Goal: Task Accomplishment & Management: Manage account settings

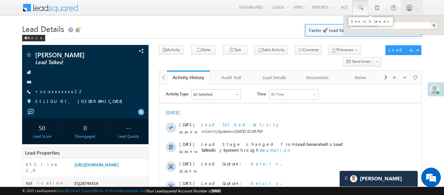
paste input "EQ28754251"
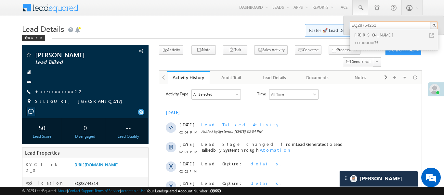
type input "EQ28754251"
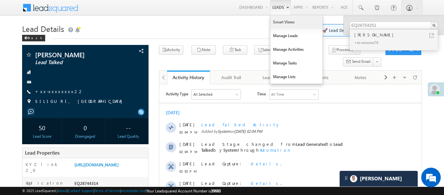
click at [275, 21] on link "Smart Views" at bounding box center [297, 22] width 52 height 14
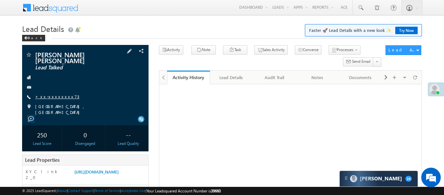
click at [54, 94] on link "+xx-xxxxxxxx73" at bounding box center [57, 97] width 44 height 6
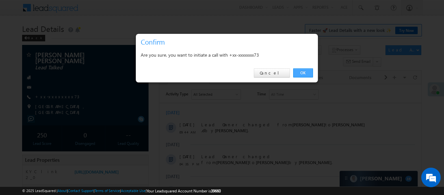
click at [296, 76] on link "OK" at bounding box center [303, 72] width 20 height 9
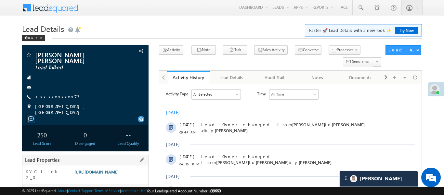
click at [108, 171] on link "https://angelbroking1-pk3em7sa.customui-test.leadsquared.com?leadId=ffcab87d-2f…" at bounding box center [97, 172] width 44 height 6
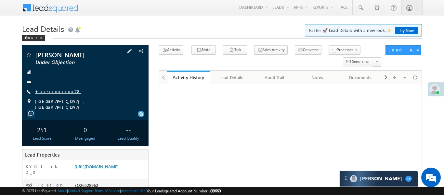
click at [59, 92] on link "+xx-xxxxxxxx78" at bounding box center [58, 92] width 46 height 6
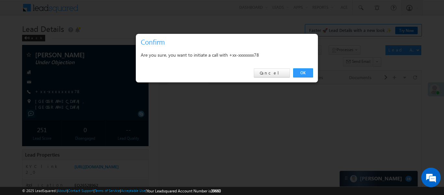
click at [305, 73] on link "OK" at bounding box center [303, 72] width 20 height 9
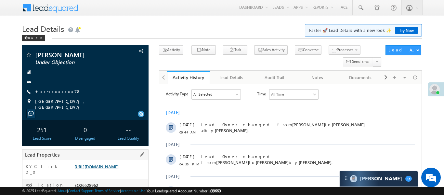
click at [118, 164] on link "https://angelbroking1-pk3em7sa.customui-test.leadsquared.com?leadId=f7d63b66-a1…" at bounding box center [97, 167] width 44 height 6
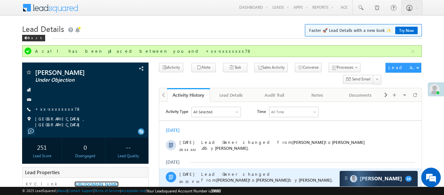
scroll to position [76, 0]
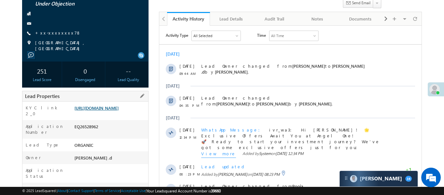
click at [116, 108] on link "https://angelbroking1-pk3em7sa.customui-test.leadsquared.com?leadId=f7d63b66-a1…" at bounding box center [97, 108] width 44 height 6
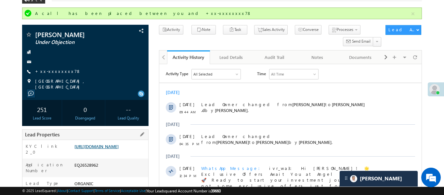
scroll to position [36, 0]
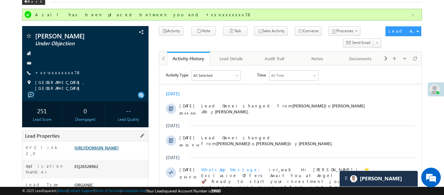
click at [119, 150] on link "https://angelbroking1-pk3em7sa.customui-test.leadsquared.com?leadId=f7d63b66-a1…" at bounding box center [97, 148] width 44 height 6
click at [52, 70] on link "+xx-xxxxxxxx78" at bounding box center [58, 73] width 46 height 6
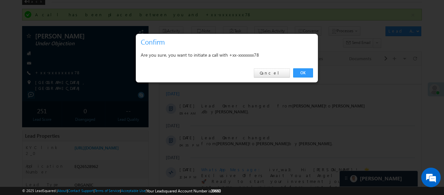
drag, startPoint x: 303, startPoint y: 71, endPoint x: 181, endPoint y: 7, distance: 138.4
click at [303, 72] on link "OK" at bounding box center [303, 72] width 20 height 9
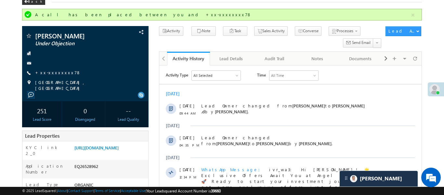
click at [414, 15] on button "button" at bounding box center [413, 15] width 8 height 8
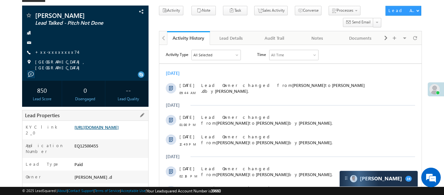
click at [119, 128] on link "https://angelbroking1-pk3em7sa.customui-test.leadsquared.com?leadId=ed3fdd7b-3a…" at bounding box center [97, 127] width 44 height 6
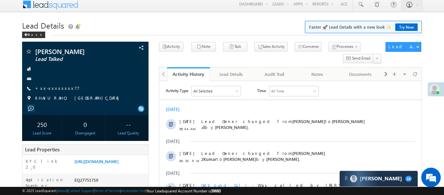
scroll to position [20, 0]
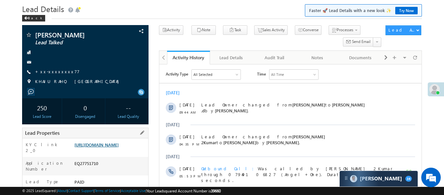
click at [111, 144] on link "[URL][DOMAIN_NAME]" at bounding box center [97, 145] width 44 height 6
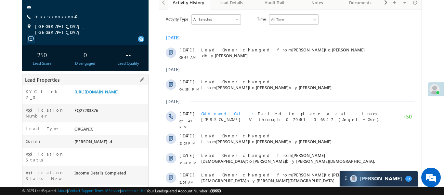
scroll to position [86, 0]
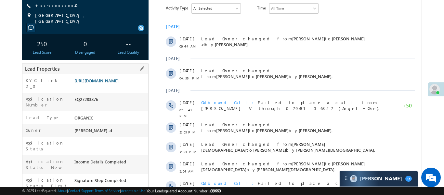
click at [119, 80] on link "https://angelbroking1-pk3em7sa.customui-test.leadsquared.com?leadId=c2422be9-73…" at bounding box center [97, 81] width 44 height 6
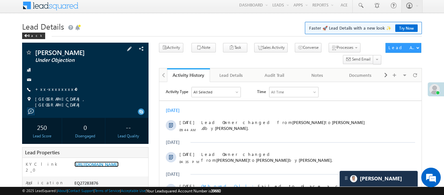
scroll to position [0, 0]
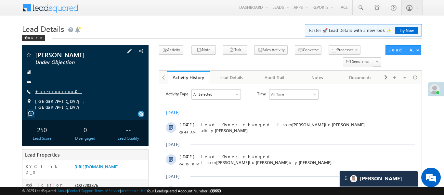
click at [51, 92] on link "+xx-xxxxxxxx40" at bounding box center [58, 92] width 47 height 6
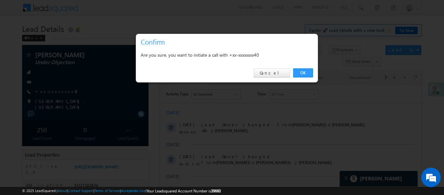
click at [309, 67] on div "OK Cancel" at bounding box center [227, 73] width 182 height 19
click at [307, 72] on link "OK" at bounding box center [303, 72] width 20 height 9
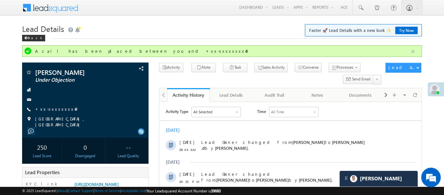
click at [413, 53] on button "button" at bounding box center [413, 52] width 8 height 8
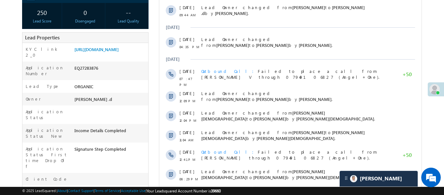
scroll to position [290, 0]
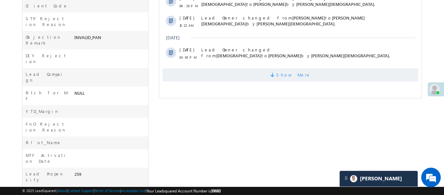
click at [219, 68] on span "Show More" at bounding box center [290, 74] width 256 height 13
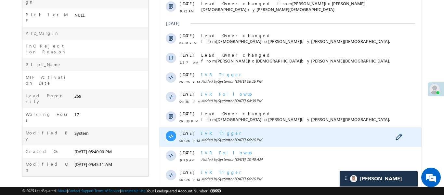
scroll to position [421, 0]
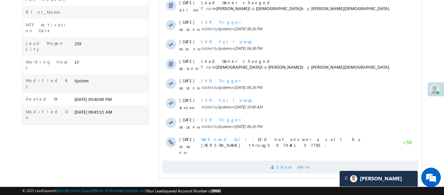
click at [268, 161] on span "Show More" at bounding box center [290, 166] width 256 height 13
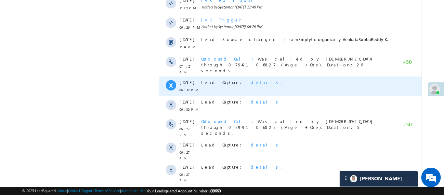
scroll to position [617, 0]
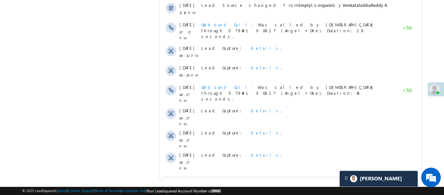
click at [274, 176] on span "Show More" at bounding box center [290, 182] width 256 height 13
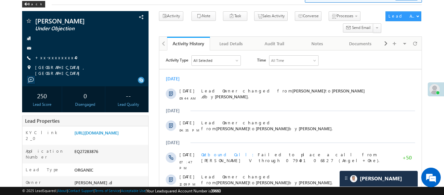
scroll to position [0, 0]
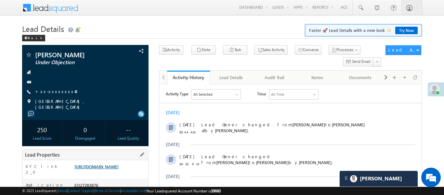
click at [119, 169] on link "https://angelbroking1-pk3em7sa.customui-test.leadsquared.com?leadId=c2422be9-73…" at bounding box center [97, 167] width 44 height 6
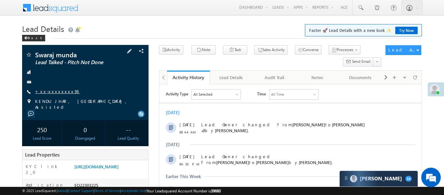
click at [58, 92] on link "+xx-xxxxxxxx59" at bounding box center [57, 92] width 45 height 6
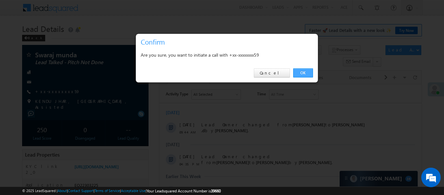
drag, startPoint x: 303, startPoint y: 73, endPoint x: 29, endPoint y: 2, distance: 282.8
click at [303, 73] on link "OK" at bounding box center [303, 72] width 20 height 9
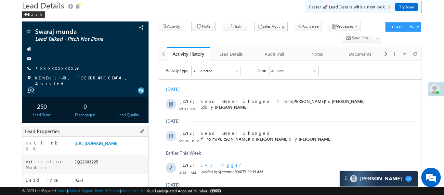
scroll to position [28, 0]
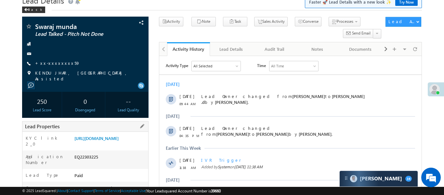
click at [113, 132] on div "KYC link 2_0 https://angelbroking1-pk3em7sa.customui-test.leadsquared.com?leadI…" at bounding box center [85, 141] width 126 height 19
click link "https://angelbroking1-pk3em7sa.customui-test.leadsquared.com?leadId=028dfdeb-03…"
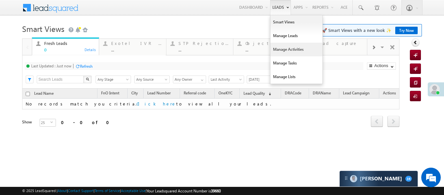
click at [288, 48] on link "Manage Activities" at bounding box center [297, 50] width 52 height 14
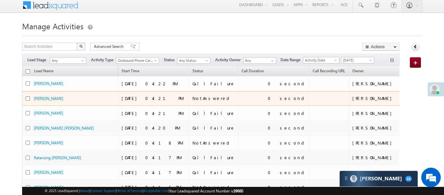
scroll to position [3, 0]
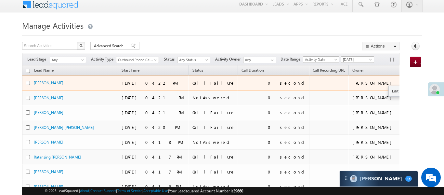
click at [415, 84] on button "button" at bounding box center [418, 82] width 7 height 7
click at [389, 90] on link "Edit" at bounding box center [405, 91] width 33 height 8
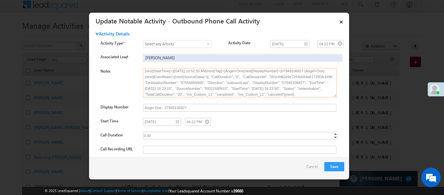
scroll to position [15, 0]
drag, startPoint x: 183, startPoint y: 90, endPoint x: 196, endPoint y: 91, distance: 13.7
click at [196, 91] on textarea "Caller{=}[PERSON_NAME] .d{next}UserId{=}{next}UserId{=}ad38da89-9e89-11e9-823e-…" at bounding box center [240, 82] width 194 height 29
click at [218, 107] on input "Angel One - 07949106827" at bounding box center [240, 108] width 194 height 8
drag, startPoint x: 182, startPoint y: 82, endPoint x: 202, endPoint y: 78, distance: 20.3
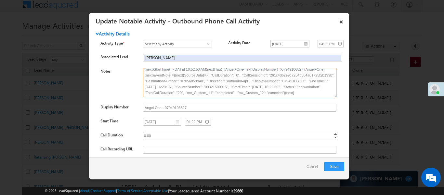
click at [202, 78] on textarea "Caller{=}[PERSON_NAME] .d{next}UserId{=}{next}UserId{=}ad38da89-9e89-11e9-823e-…" at bounding box center [240, 82] width 194 height 29
click at [343, 20] on link "×" at bounding box center [341, 20] width 11 height 11
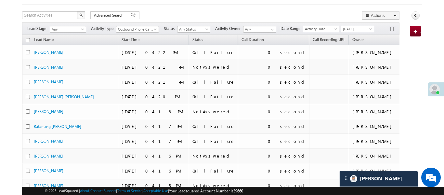
scroll to position [0, 0]
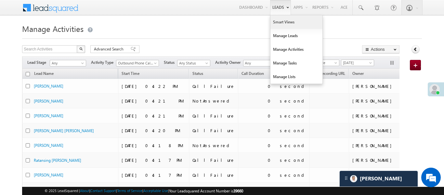
click at [277, 20] on link "Smart Views" at bounding box center [297, 22] width 52 height 14
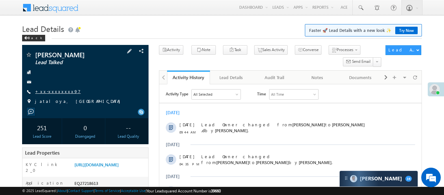
click at [55, 92] on link "+xx-xxxxxxxx97" at bounding box center [58, 92] width 46 height 6
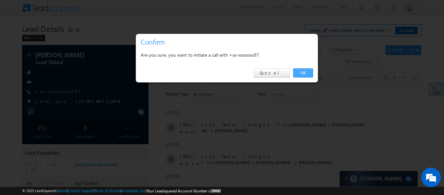
drag, startPoint x: 306, startPoint y: 71, endPoint x: 23, endPoint y: 4, distance: 290.0
click at [306, 71] on link "OK" at bounding box center [303, 72] width 20 height 9
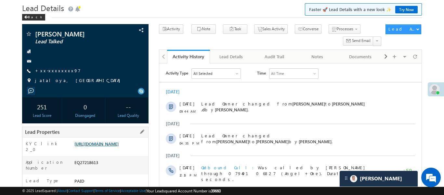
scroll to position [35, 0]
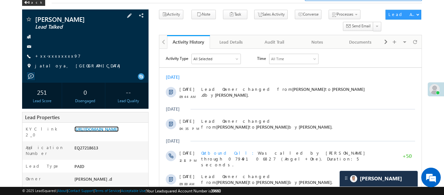
click at [118, 132] on link "[URL][DOMAIN_NAME]" at bounding box center [97, 129] width 44 height 6
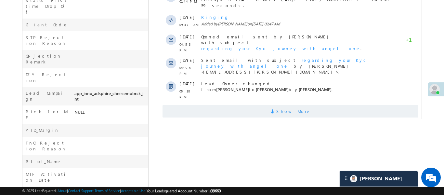
scroll to position [313, 0]
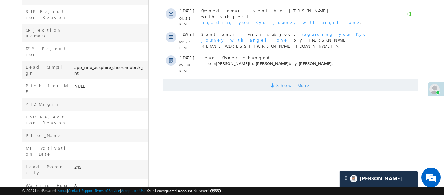
click at [251, 79] on span "Show More" at bounding box center [290, 85] width 256 height 13
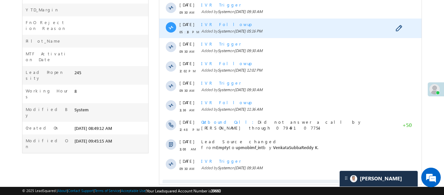
scroll to position [414, 0]
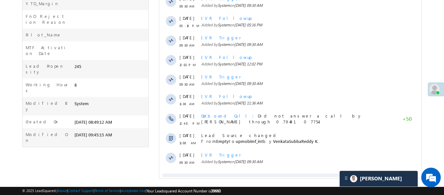
click at [291, 173] on span "Show More" at bounding box center [293, 179] width 34 height 13
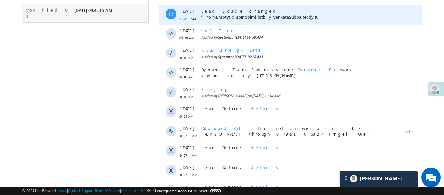
scroll to position [609, 0]
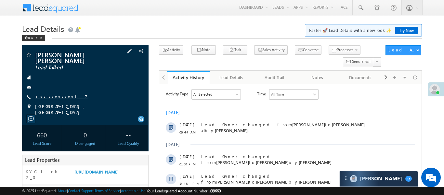
click at [54, 94] on link "+xx-xxxxxxxx17" at bounding box center [61, 97] width 52 height 6
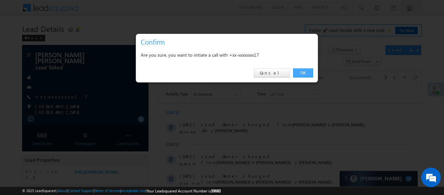
click at [309, 72] on link "OK" at bounding box center [303, 72] width 20 height 9
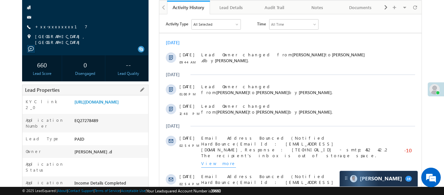
scroll to position [76, 0]
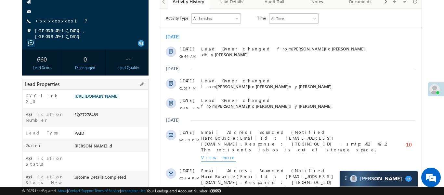
click at [119, 96] on link "https://angelbroking1-pk3em7sa.customui-test.leadsquared.com?leadId=2b466c3c-91…" at bounding box center [97, 96] width 44 height 6
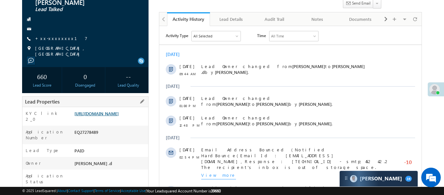
scroll to position [93, 0]
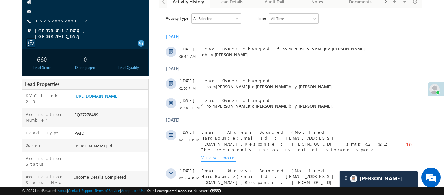
click at [54, 18] on link "+xx-xxxxxxxx17" at bounding box center [61, 21] width 52 height 6
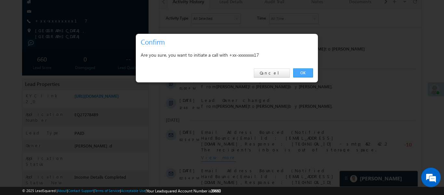
click at [300, 77] on link "OK" at bounding box center [303, 72] width 20 height 9
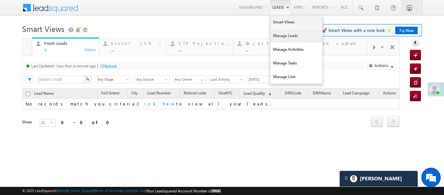
click at [283, 37] on link "Manage Leads" at bounding box center [297, 36] width 52 height 14
drag, startPoint x: 283, startPoint y: 37, endPoint x: 268, endPoint y: 29, distance: 17.2
click at [284, 37] on link "Manage Leads" at bounding box center [297, 36] width 52 height 14
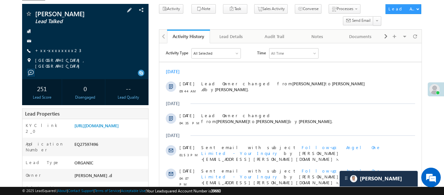
scroll to position [103, 0]
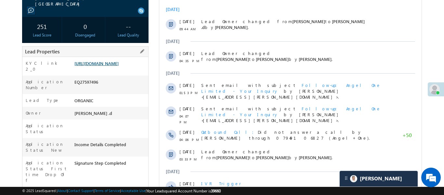
click at [106, 66] on link "https://angelbroking1-pk3em7sa.customui-test.leadsquared.com?leadId=423aa4e2-d0…" at bounding box center [97, 64] width 44 height 6
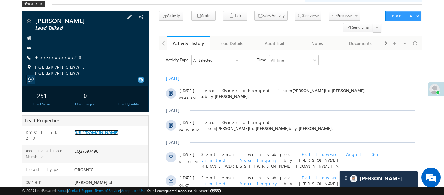
scroll to position [26, 0]
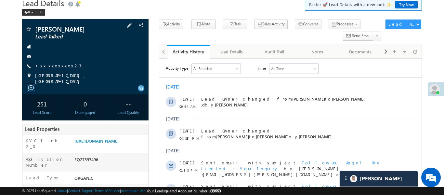
click at [53, 68] on link "+xx-xxxxxxxx23" at bounding box center [58, 66] width 46 height 6
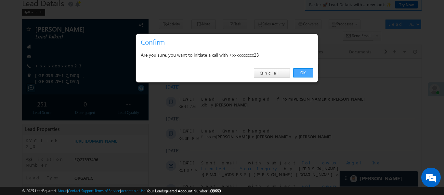
drag, startPoint x: 308, startPoint y: 73, endPoint x: 147, endPoint y: 20, distance: 170.0
click at [308, 73] on link "OK" at bounding box center [303, 72] width 20 height 9
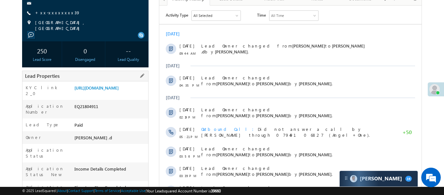
scroll to position [89, 0]
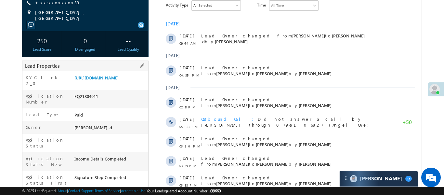
click at [119, 72] on div "KYC link 2_0 [URL][DOMAIN_NAME]" at bounding box center [85, 80] width 126 height 19
click at [118, 80] on link "[URL][DOMAIN_NAME]" at bounding box center [97, 78] width 44 height 6
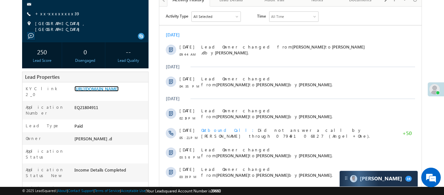
scroll to position [49, 0]
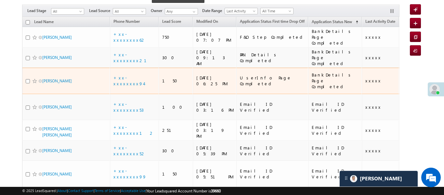
scroll to position [55, 0]
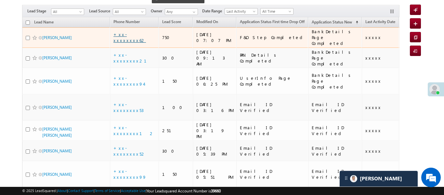
click at [119, 32] on link "+xx-xxxxxxxx62" at bounding box center [130, 37] width 33 height 11
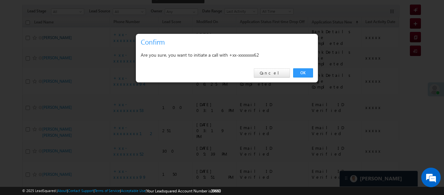
drag, startPoint x: 298, startPoint y: 70, endPoint x: 51, endPoint y: 32, distance: 249.8
click at [298, 70] on link "OK" at bounding box center [303, 72] width 20 height 9
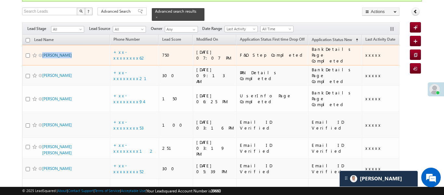
scroll to position [73, 0]
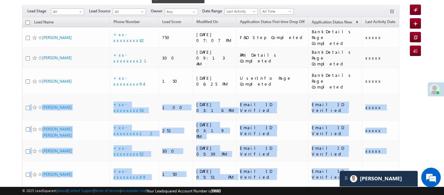
drag, startPoint x: 390, startPoint y: 53, endPoint x: 438, endPoint y: 47, distance: 48.2
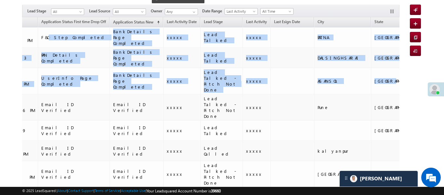
drag, startPoint x: 157, startPoint y: 65, endPoint x: 0, endPoint y: 35, distance: 159.9
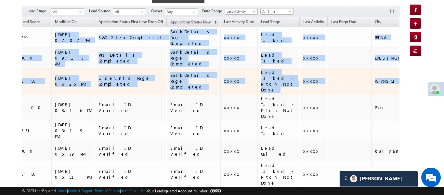
click at [129, 73] on td "UserInfo Page Completed" at bounding box center [131, 81] width 72 height 26
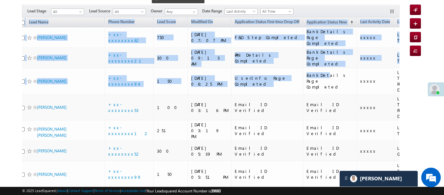
scroll to position [0, 0]
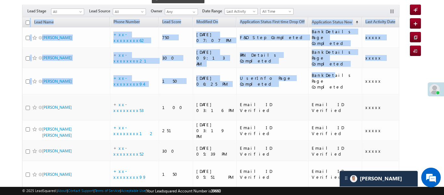
drag, startPoint x: 166, startPoint y: 64, endPoint x: 0, endPoint y: 65, distance: 165.9
click at [75, 68] on td "Prabir Kumar Das" at bounding box center [66, 81] width 88 height 26
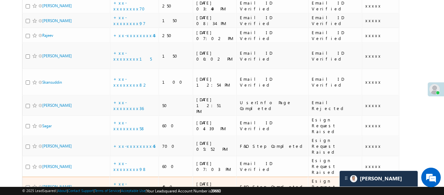
scroll to position [1477, 0]
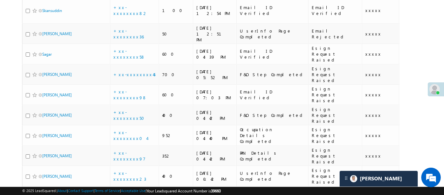
drag, startPoint x: 389, startPoint y: 74, endPoint x: 421, endPoint y: 76, distance: 32.9
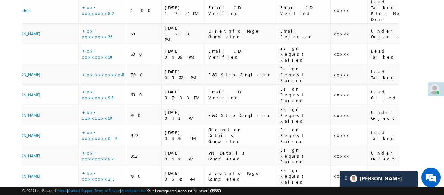
drag, startPoint x: 197, startPoint y: 73, endPoint x: 58, endPoint y: 70, distance: 139.3
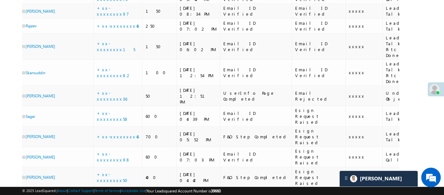
scroll to position [1307, 0]
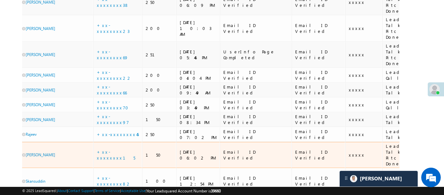
click at [292, 142] on td "Email ID Verified" at bounding box center [319, 155] width 54 height 26
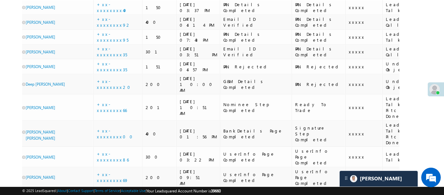
scroll to position [2103, 0]
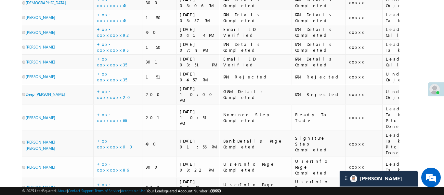
drag, startPoint x: 300, startPoint y: 76, endPoint x: 296, endPoint y: 93, distance: 17.5
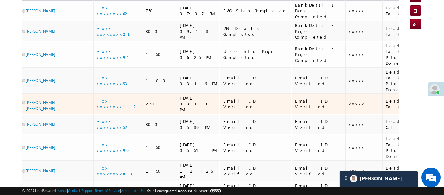
scroll to position [0, 0]
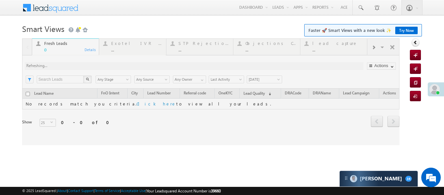
click at [375, 46] on div at bounding box center [211, 91] width 378 height 107
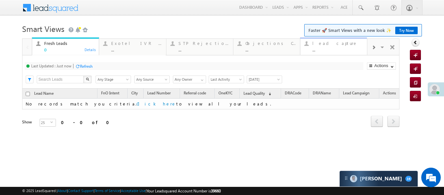
click at [334, 50] on div "..." at bounding box center [338, 49] width 51 height 5
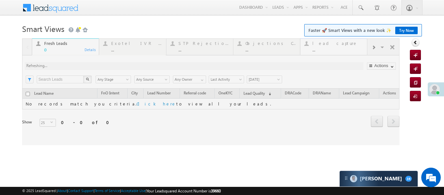
click at [334, 50] on div at bounding box center [211, 91] width 378 height 107
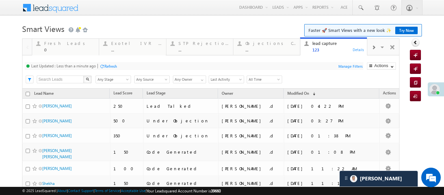
click at [375, 49] on span at bounding box center [374, 47] width 4 height 5
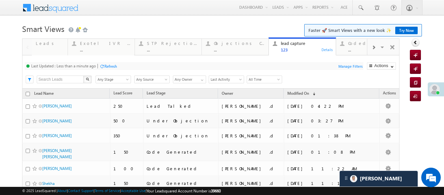
click at [375, 49] on span at bounding box center [374, 47] width 4 height 5
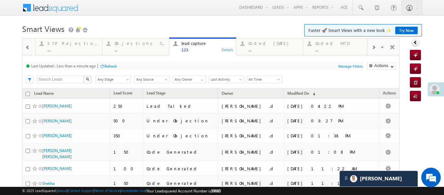
click at [375, 49] on span at bounding box center [374, 47] width 4 height 5
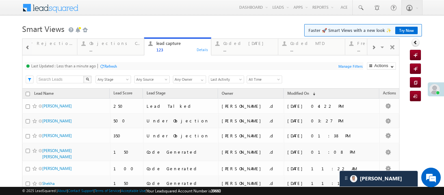
click at [374, 49] on span at bounding box center [374, 47] width 4 height 5
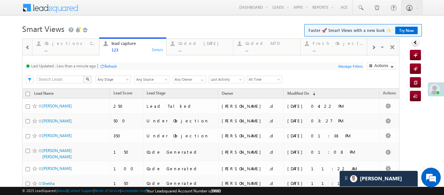
click at [375, 48] on span at bounding box center [374, 47] width 4 height 5
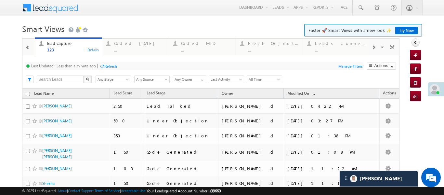
click at [375, 48] on span at bounding box center [374, 47] width 4 height 5
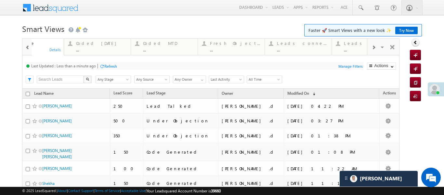
click at [375, 48] on span at bounding box center [374, 47] width 4 height 5
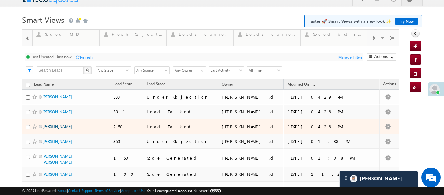
scroll to position [10, 0]
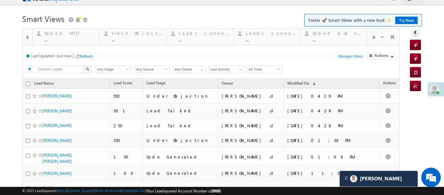
click at [25, 41] on div at bounding box center [27, 37] width 8 height 15
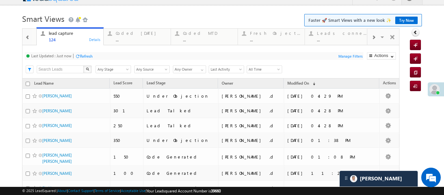
click at [25, 41] on div at bounding box center [27, 37] width 8 height 15
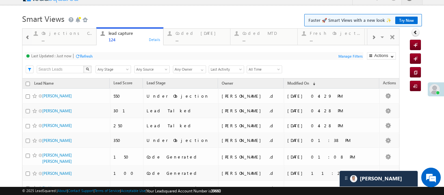
click at [25, 41] on div at bounding box center [27, 37] width 8 height 15
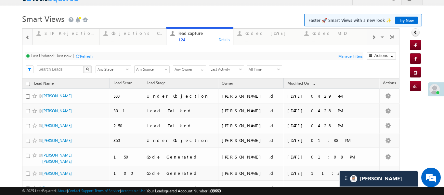
click at [25, 41] on div at bounding box center [27, 37] width 8 height 15
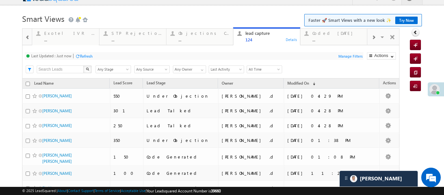
click at [25, 41] on div at bounding box center [27, 37] width 8 height 15
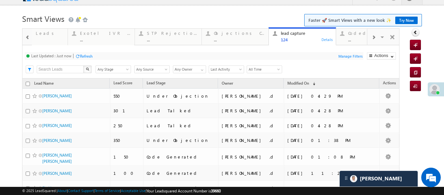
click at [25, 41] on div at bounding box center [27, 37] width 8 height 15
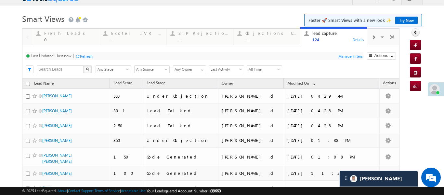
click at [25, 41] on div at bounding box center [26, 37] width 9 height 16
click at [62, 41] on div "0" at bounding box center [69, 39] width 51 height 5
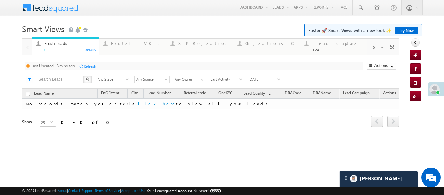
click at [62, 41] on div "Fresh Leads" at bounding box center [69, 43] width 51 height 5
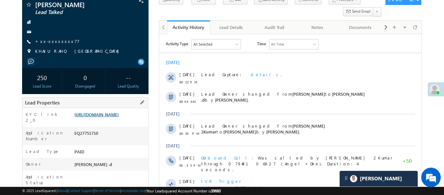
scroll to position [50, 0]
click at [121, 110] on div "KYC link 2_0 https://angelbroking1-pk3em7sa.customui-test.leadsquared.com?leadI…" at bounding box center [85, 117] width 126 height 19
click at [119, 117] on link "https://angelbroking1-pk3em7sa.customui-test.leadsquared.com?leadId=e0abc257-79…" at bounding box center [97, 114] width 44 height 6
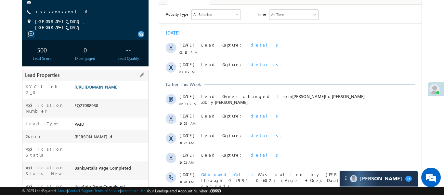
click at [105, 89] on link "[URL][DOMAIN_NAME]" at bounding box center [97, 87] width 44 height 6
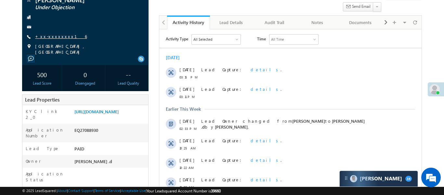
click at [51, 38] on link "+xx-xxxxxxxx16" at bounding box center [61, 37] width 52 height 6
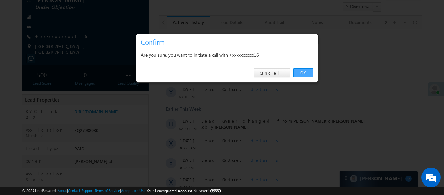
drag, startPoint x: 304, startPoint y: 67, endPoint x: 304, endPoint y: 73, distance: 5.9
click at [304, 71] on div "OK Cancel" at bounding box center [227, 73] width 182 height 19
click at [304, 74] on link "OK" at bounding box center [303, 72] width 20 height 9
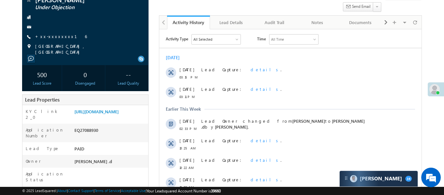
scroll to position [0, 0]
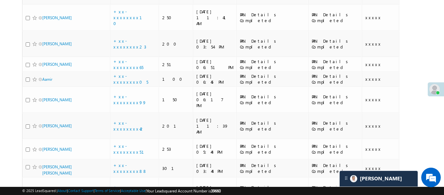
scroll to position [1868, 0]
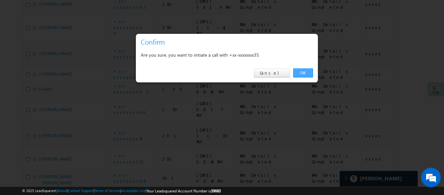
click at [307, 76] on link "OK" at bounding box center [303, 72] width 20 height 9
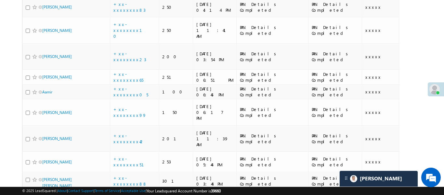
scroll to position [1879, 0]
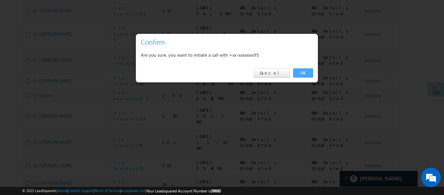
click at [306, 73] on link "OK" at bounding box center [303, 72] width 20 height 9
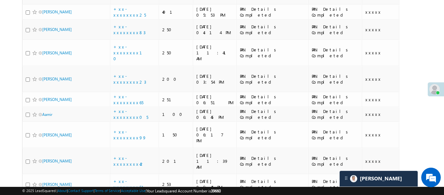
scroll to position [1859, 0]
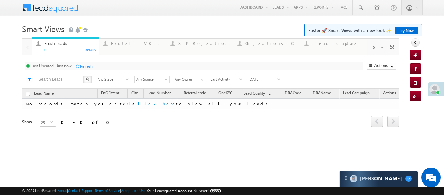
click at [375, 49] on span at bounding box center [374, 47] width 4 height 5
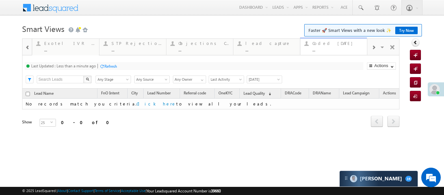
click at [345, 47] on div "..." at bounding box center [338, 49] width 51 height 5
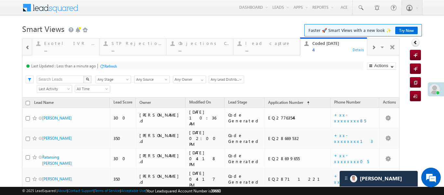
click at [27, 45] on span at bounding box center [27, 47] width 5 height 5
click at [27, 45] on div at bounding box center [26, 47] width 9 height 16
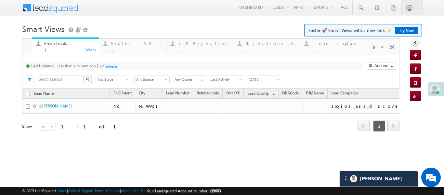
click at [374, 48] on span at bounding box center [374, 47] width 4 height 5
click at [324, 45] on div "Coded Today" at bounding box center [338, 43] width 51 height 5
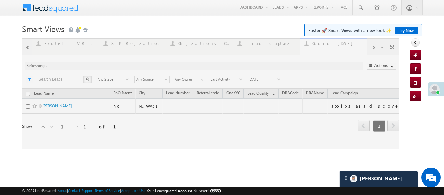
click at [324, 45] on div at bounding box center [211, 93] width 378 height 111
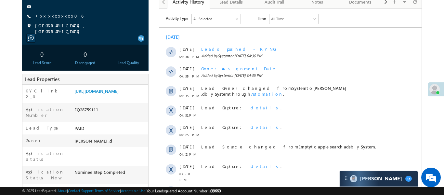
scroll to position [195, 0]
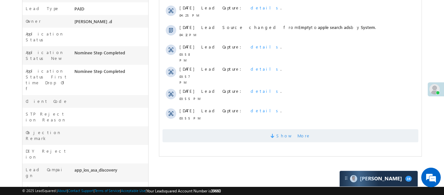
click at [254, 132] on span "Show More" at bounding box center [290, 135] width 256 height 13
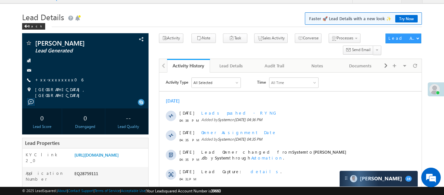
scroll to position [0, 0]
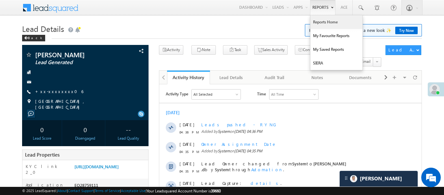
click at [330, 26] on link "Reports Home" at bounding box center [337, 22] width 52 height 14
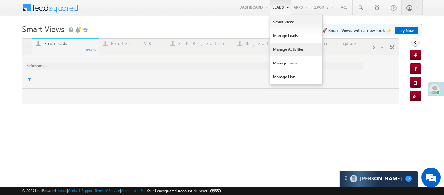
click at [287, 45] on link "Manage Activities" at bounding box center [297, 50] width 52 height 14
